Goal: Find specific page/section: Locate item on page

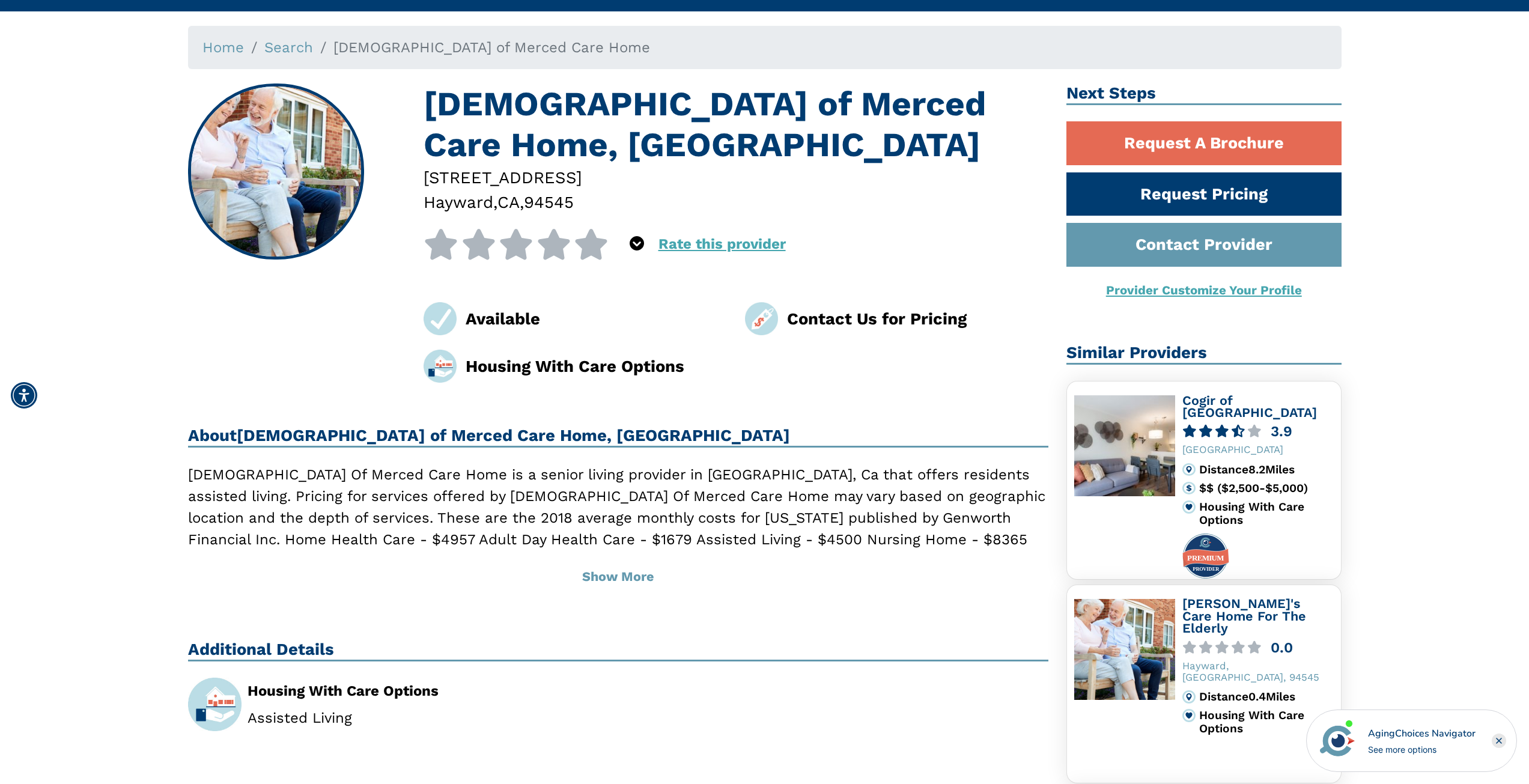
scroll to position [80, 0]
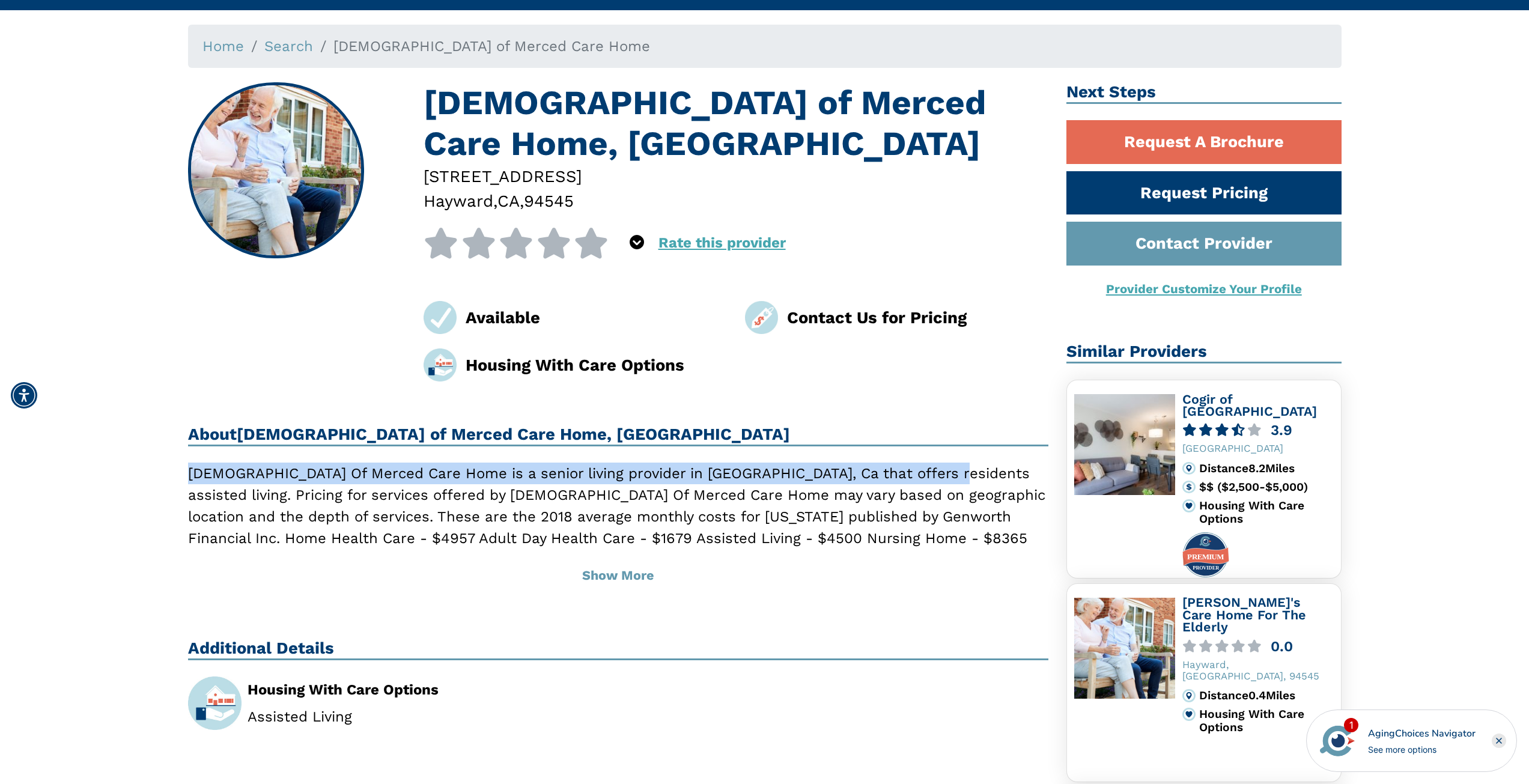
drag, startPoint x: 185, startPoint y: 473, endPoint x: 924, endPoint y: 474, distance: 739.0
click at [924, 474] on div "Lady of Merced Care Home, Hayward CA 26768 Lauderdale Ave Hayward , CA , 94545 …" at bounding box center [618, 754] width 879 height 1344
copy p "Lady Of Merced Care Home is a senior living provider in Hayward, Ca that offers…"
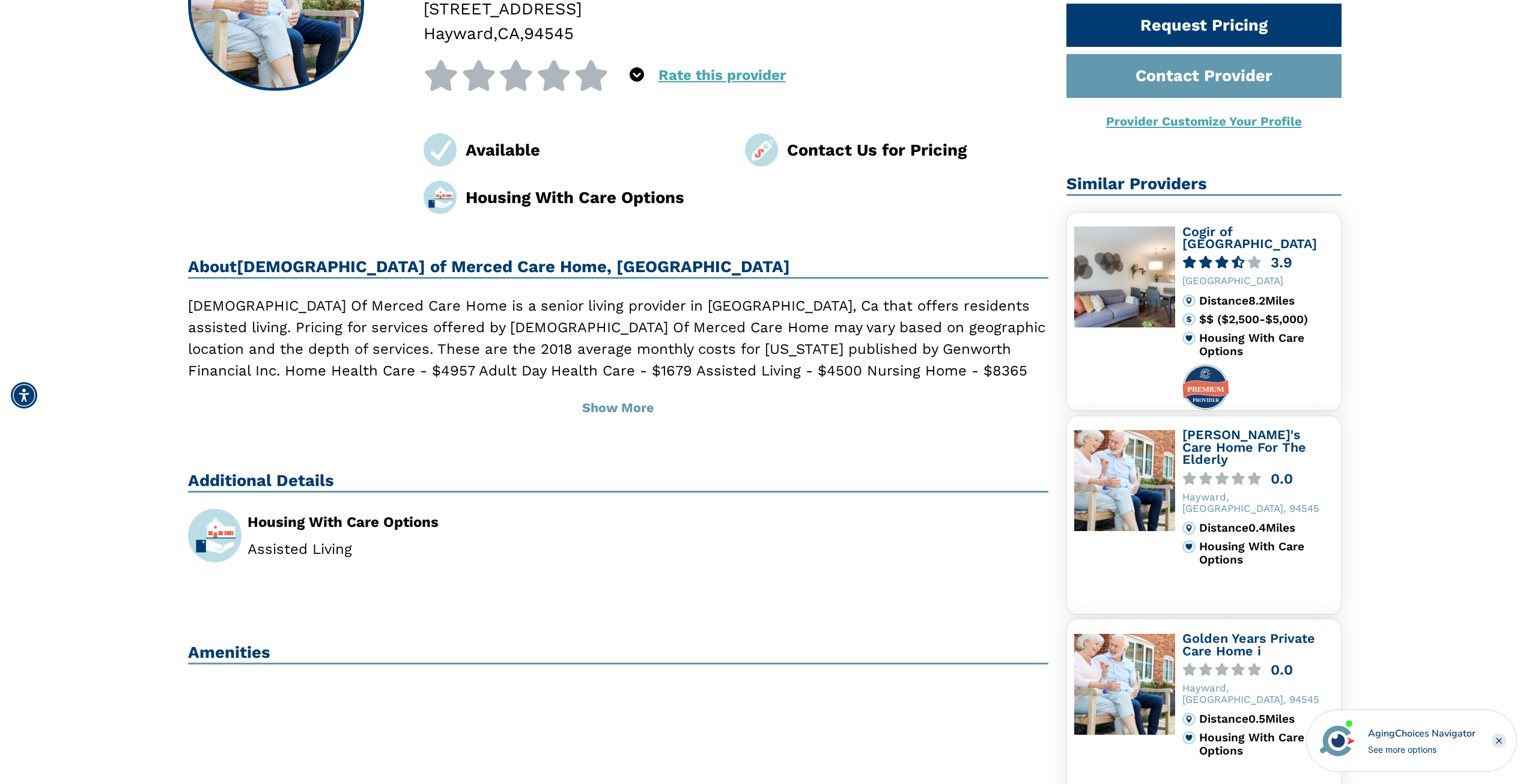
scroll to position [119, 0]
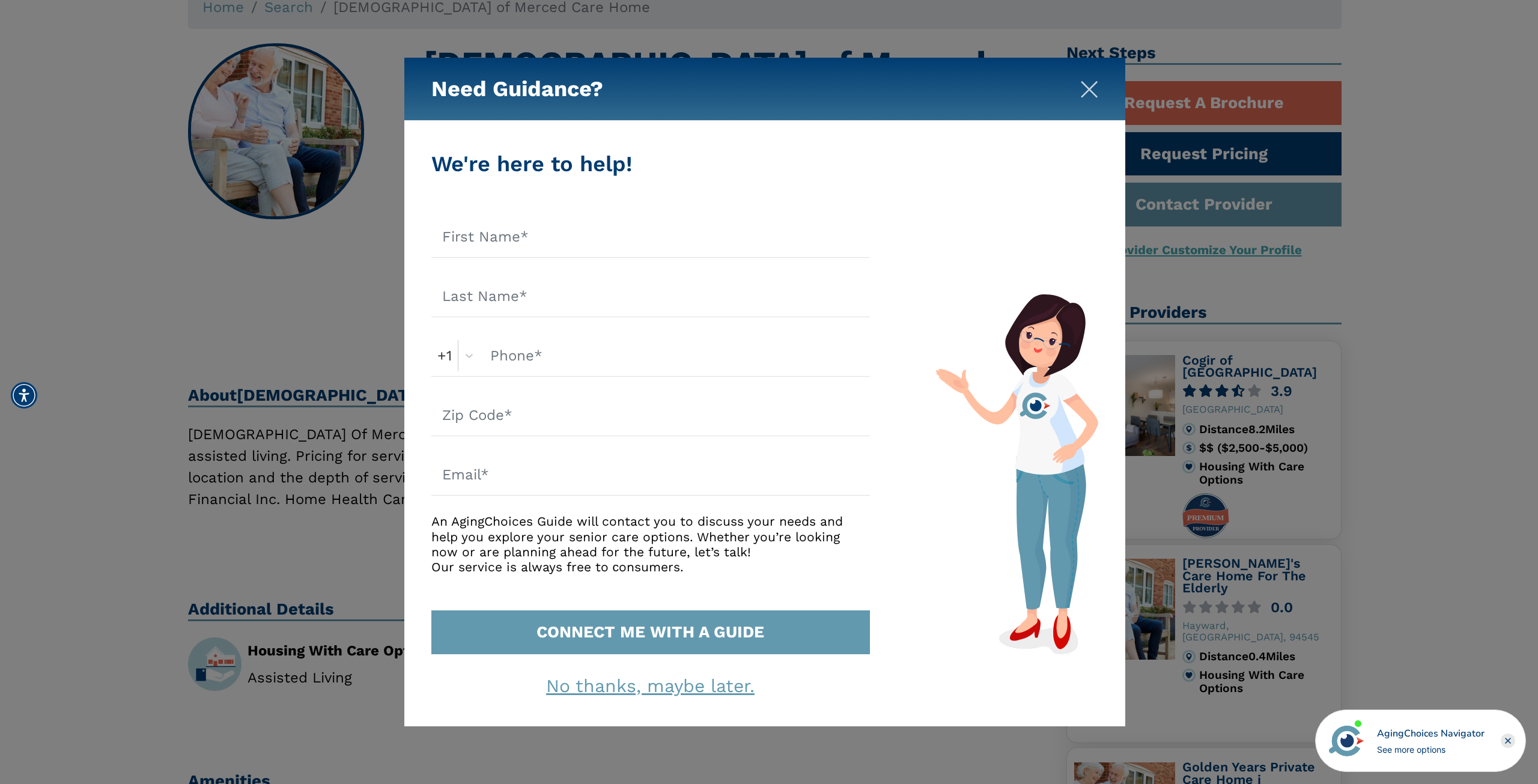
click at [1092, 88] on img "Close" at bounding box center [1089, 90] width 18 height 18
